Goal: Check status: Check status

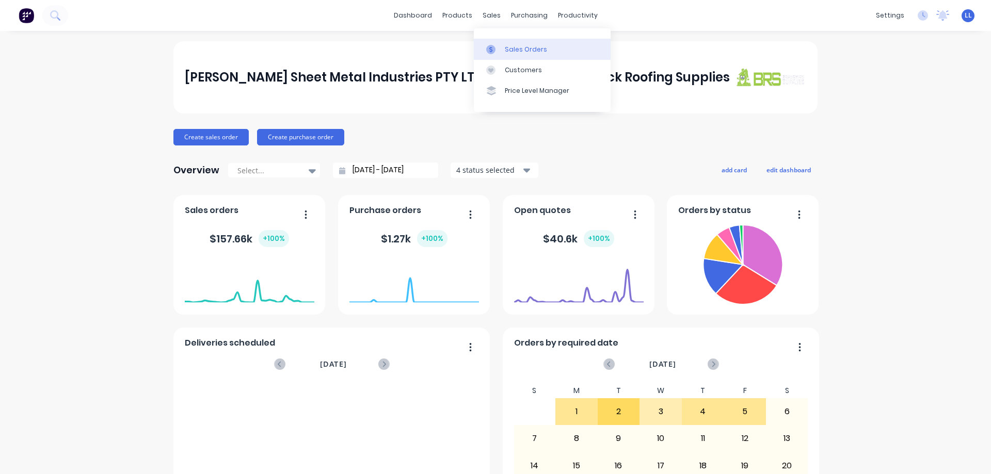
click at [517, 43] on link "Sales Orders" at bounding box center [542, 49] width 137 height 21
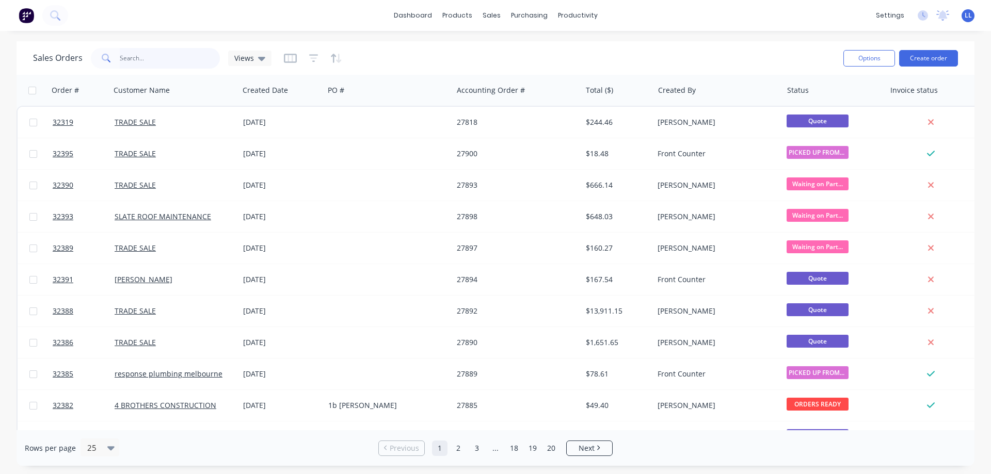
click at [155, 65] on input "text" at bounding box center [170, 58] width 101 height 21
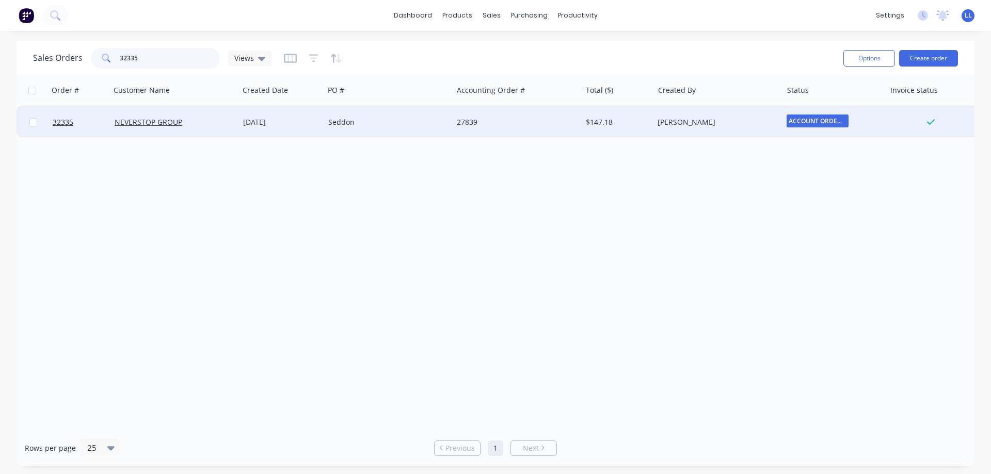
type input "32335"
click at [194, 120] on div "NEVERSTOP GROUP" at bounding box center [172, 122] width 115 height 10
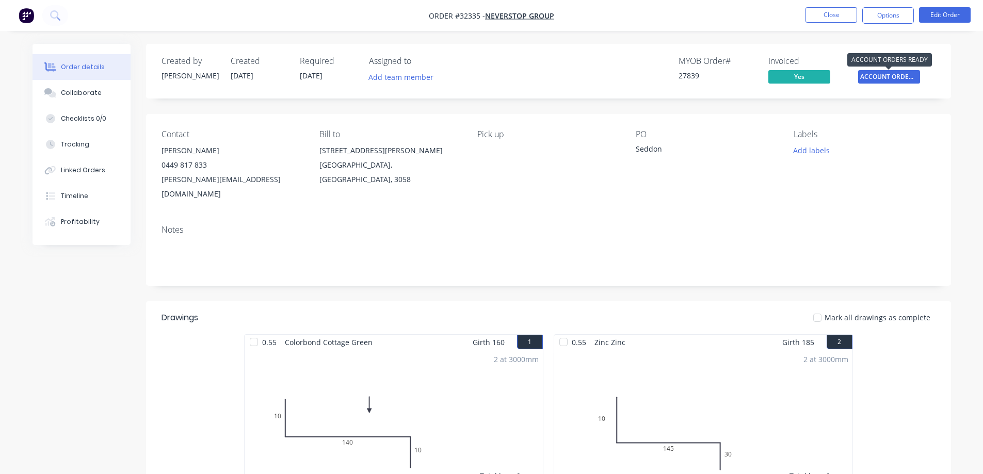
click at [883, 76] on span "ACCOUNT ORDERS ..." at bounding box center [889, 76] width 62 height 13
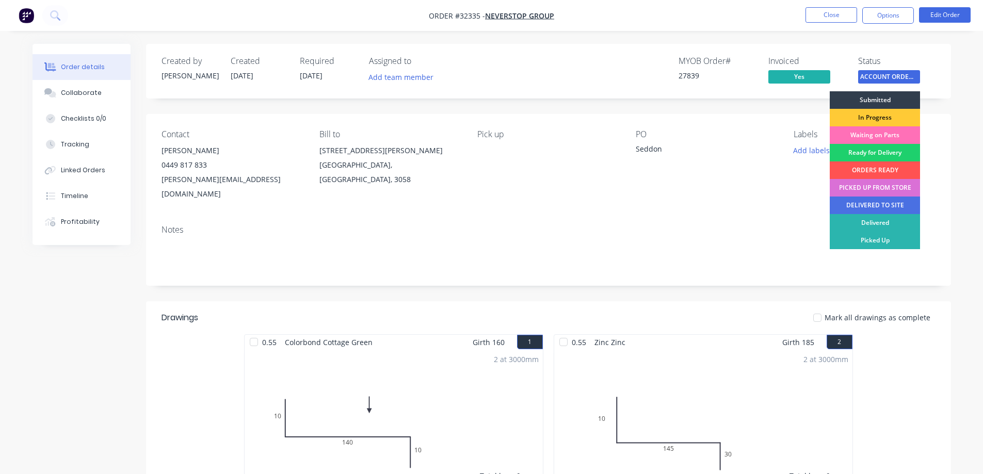
click at [876, 186] on div "PICKED UP FROM STORE" at bounding box center [875, 188] width 90 height 18
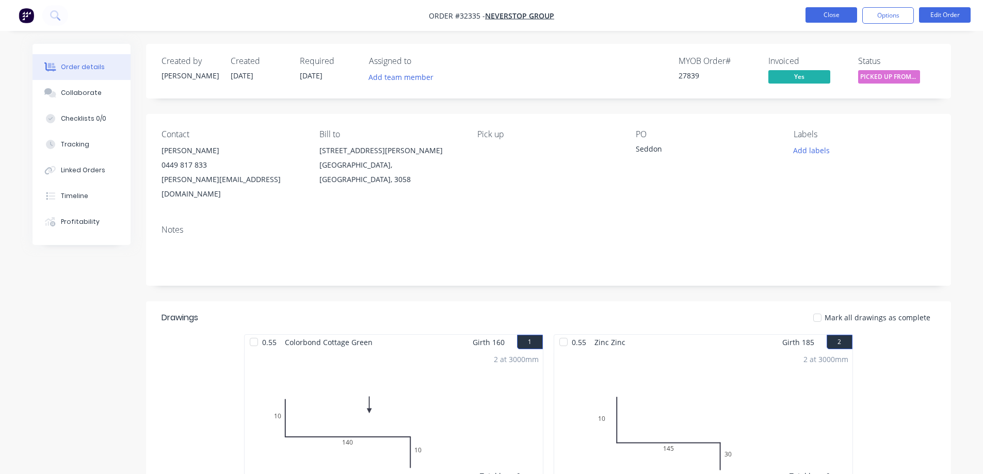
click at [819, 15] on button "Close" at bounding box center [832, 14] width 52 height 15
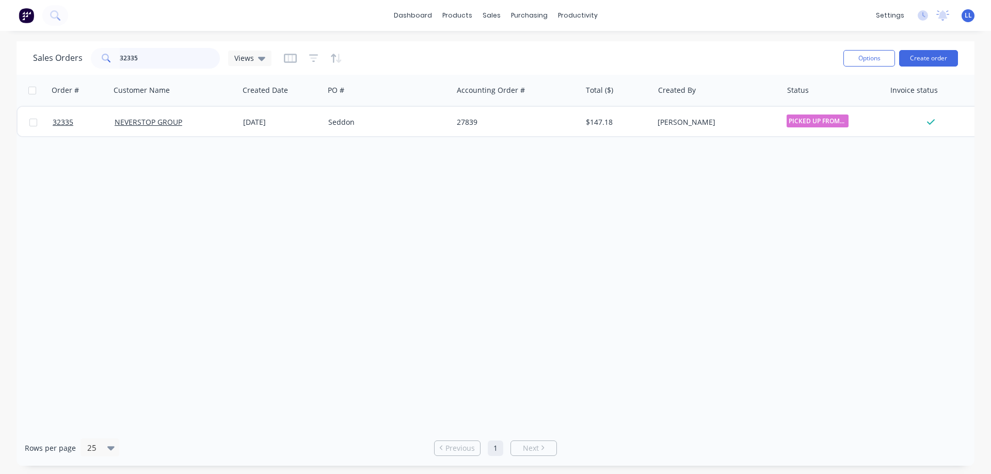
click at [169, 59] on input "32335" at bounding box center [170, 58] width 101 height 21
type input "3"
